Goal: Register for event/course

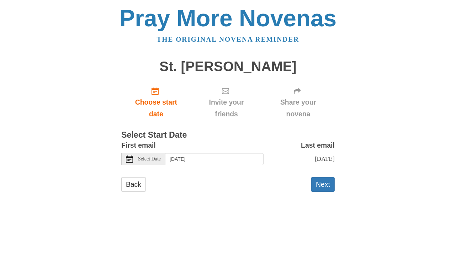
click at [162, 162] on div "Select Date" at bounding box center [143, 159] width 44 height 12
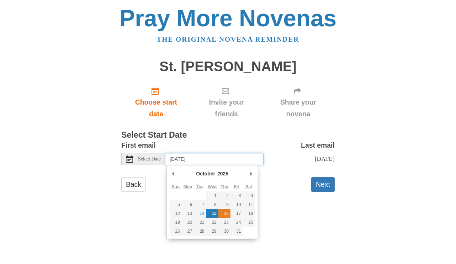
type input "[DATE]"
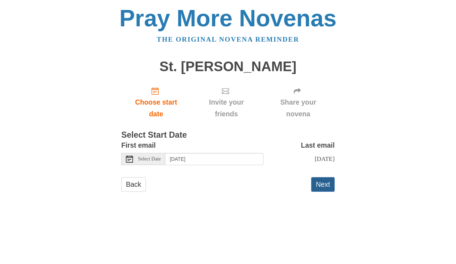
click at [323, 183] on button "Next" at bounding box center [322, 184] width 23 height 15
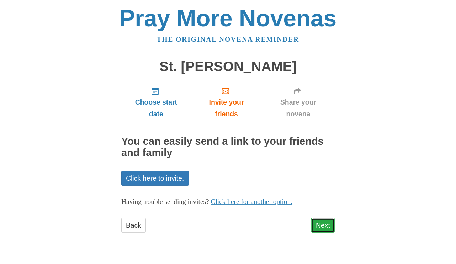
click at [327, 225] on link "Next" at bounding box center [322, 225] width 23 height 15
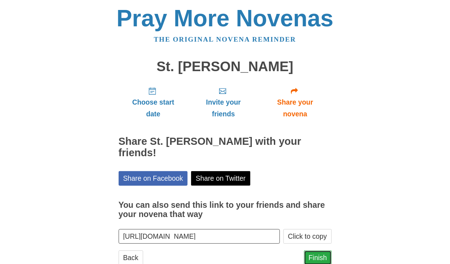
click at [320, 250] on link "Finish" at bounding box center [318, 257] width 28 height 15
